Goal: Information Seeking & Learning: Learn about a topic

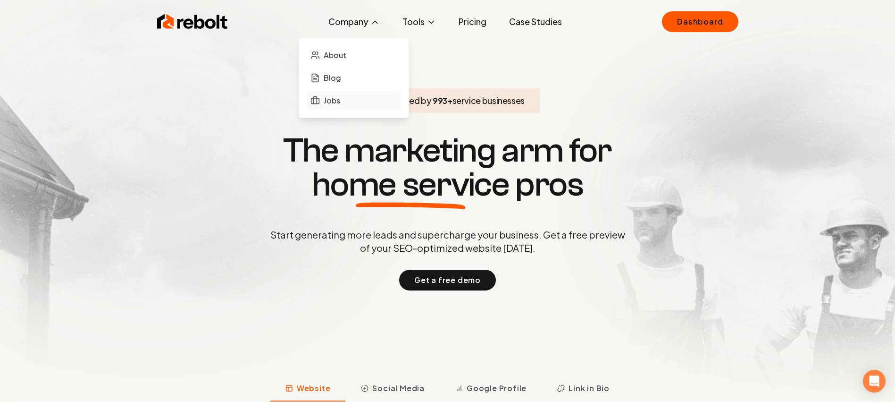
click at [352, 93] on link "Jobs" at bounding box center [354, 100] width 94 height 19
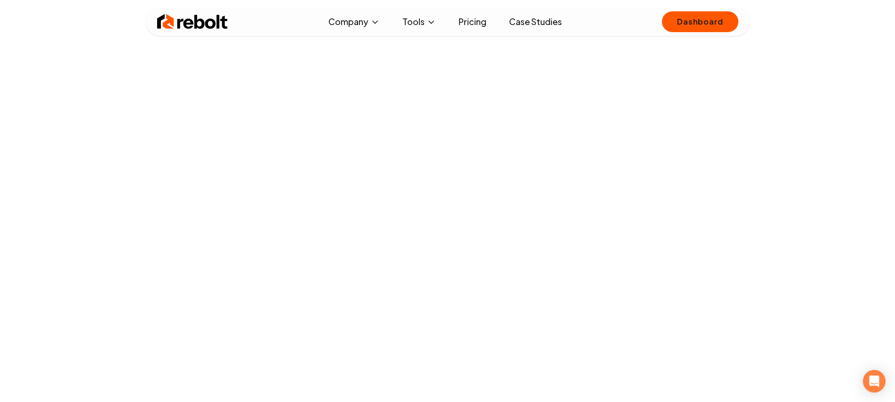
scroll to position [139, 0]
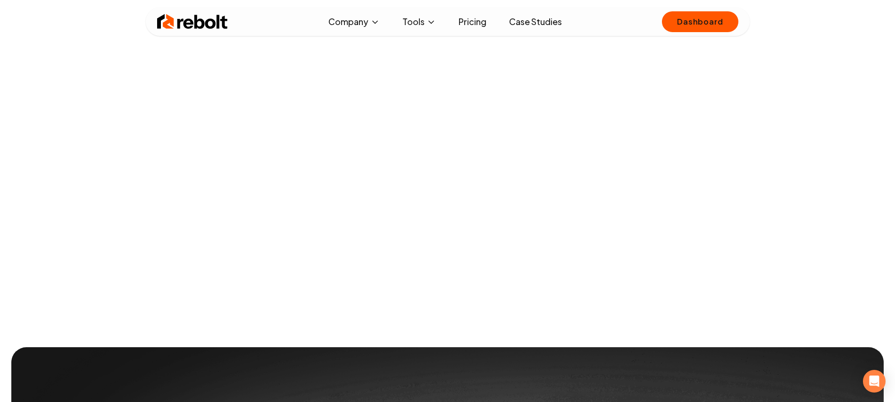
scroll to position [688, 0]
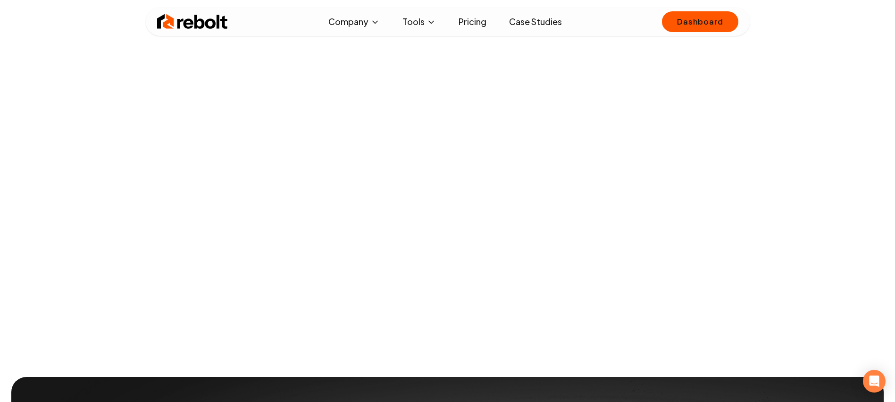
scroll to position [157, 0]
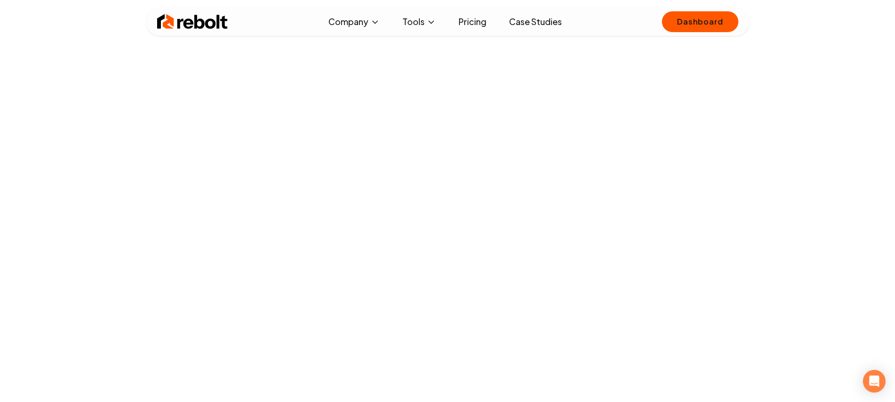
scroll to position [964, 0]
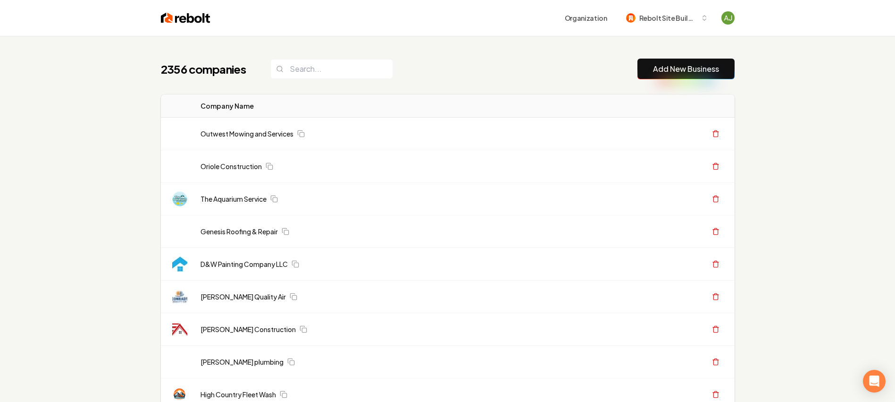
click at [178, 27] on div "Organization Rebolt Site Builder" at bounding box center [448, 18] width 604 height 36
click at [176, 25] on div "Organization Rebolt Site Builder" at bounding box center [448, 18] width 604 height 36
click at [175, 21] on img at bounding box center [186, 17] width 50 height 13
